Goal: Task Accomplishment & Management: Use online tool/utility

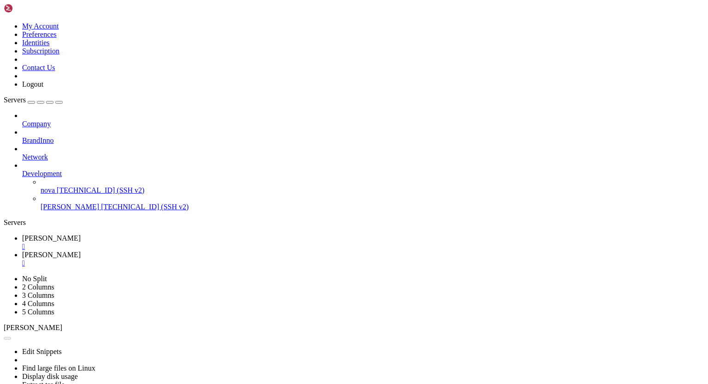
scroll to position [4, 1]
click at [200, 259] on div "" at bounding box center [363, 263] width 683 height 8
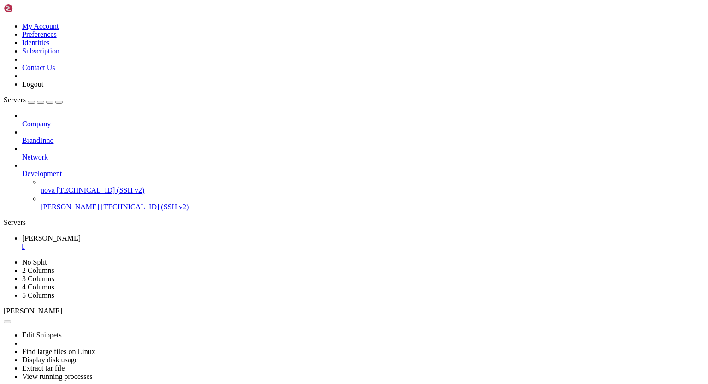
click at [154, 243] on div "" at bounding box center [363, 247] width 683 height 8
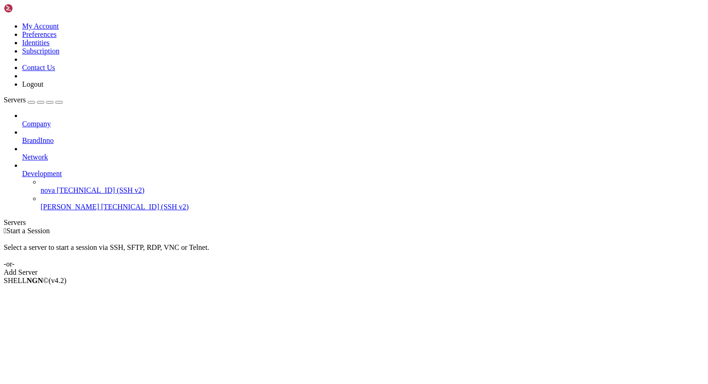
click at [101, 203] on span "[TECHNICAL_ID] (SSH v2)" at bounding box center [145, 207] width 88 height 8
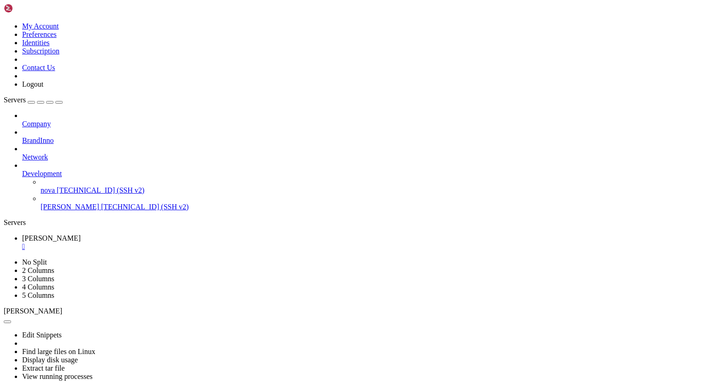
scroll to position [55, 0]
drag, startPoint x: 89, startPoint y: 578, endPoint x: 190, endPoint y: 578, distance: 101.5
drag, startPoint x: 386, startPoint y: 506, endPoint x: 500, endPoint y: 505, distance: 114.4
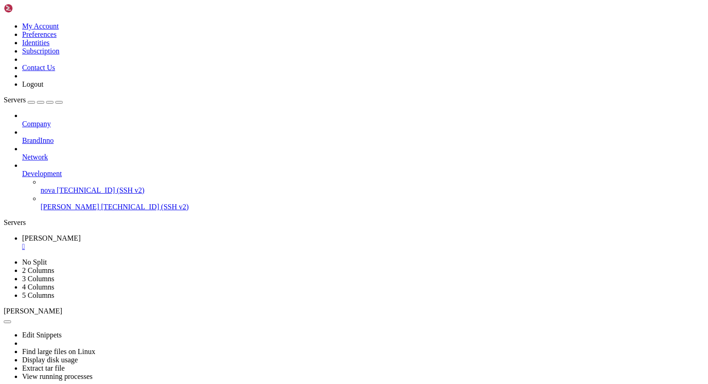
drag, startPoint x: 74, startPoint y: 719, endPoint x: 120, endPoint y: 720, distance: 46.6
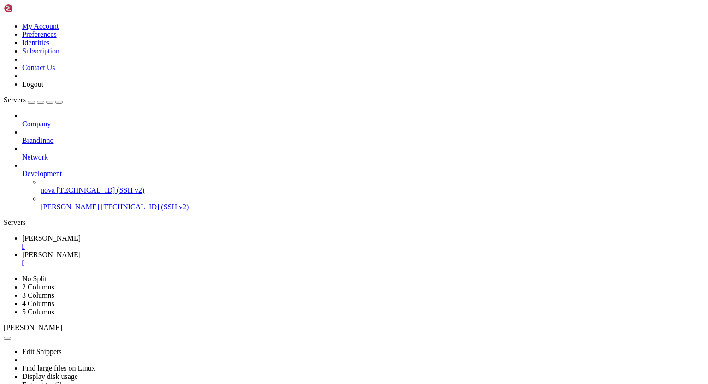
drag, startPoint x: 177, startPoint y: 34, endPoint x: 140, endPoint y: 29, distance: 37.2
paste input "~/.sqlgz2csv"
type input "/root/.sqlgz2csv"
